Goal: Book appointment/travel/reservation

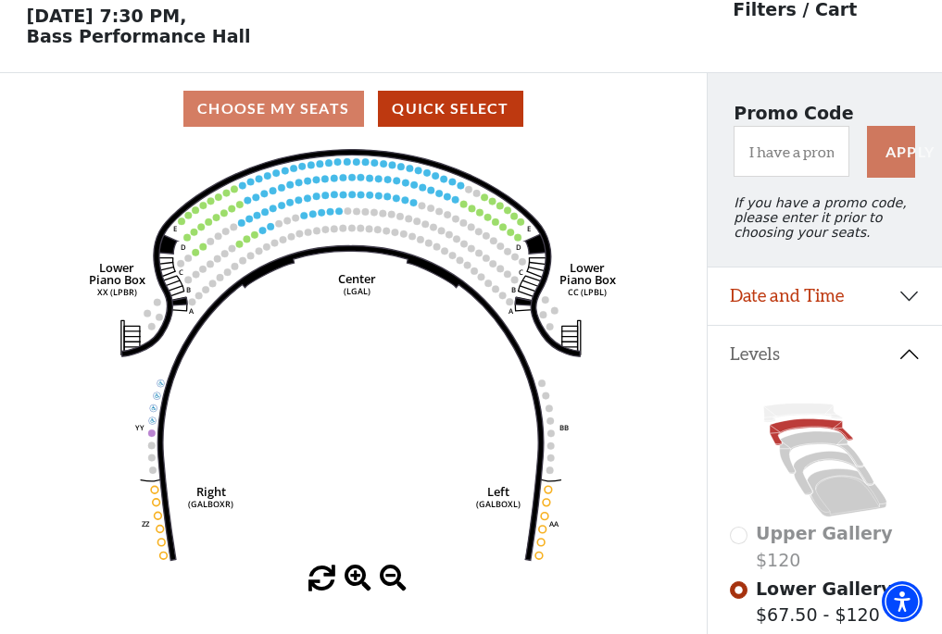
scroll to position [86, 0]
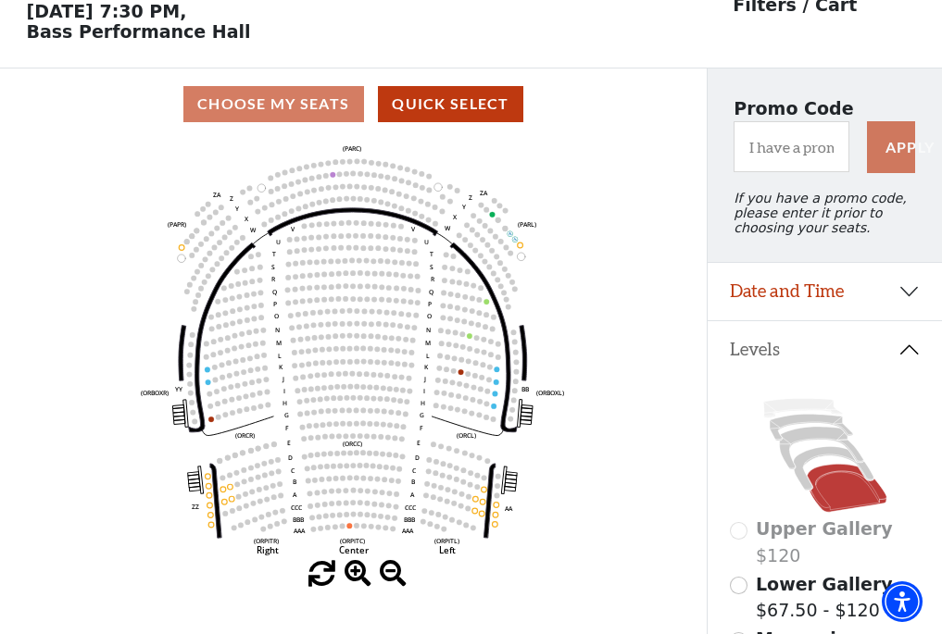
scroll to position [86, 0]
